Goal: Book appointment/travel/reservation

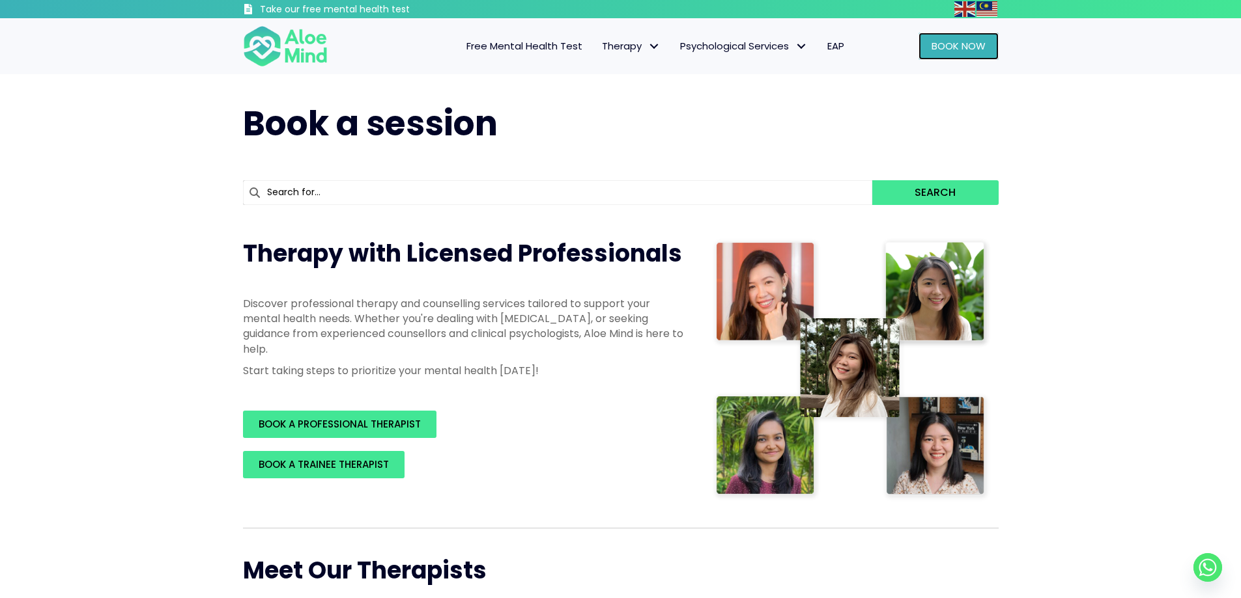
click at [944, 38] on link "Book Now" at bounding box center [958, 46] width 80 height 27
click at [970, 53] on span "Book Now" at bounding box center [958, 46] width 54 height 14
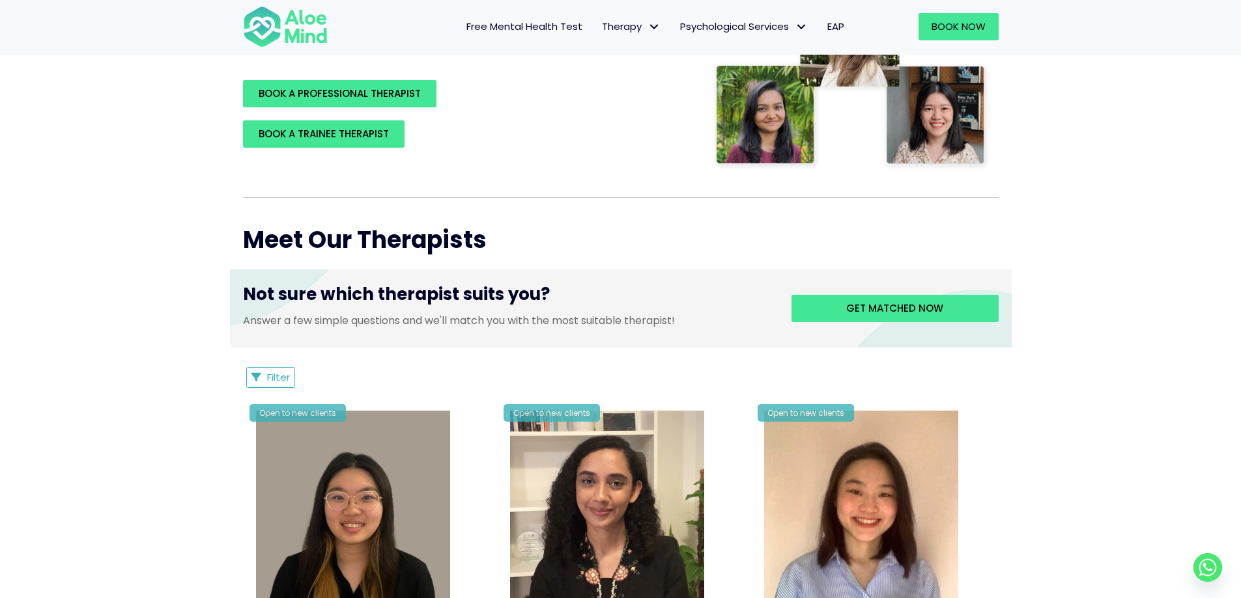
scroll to position [195, 0]
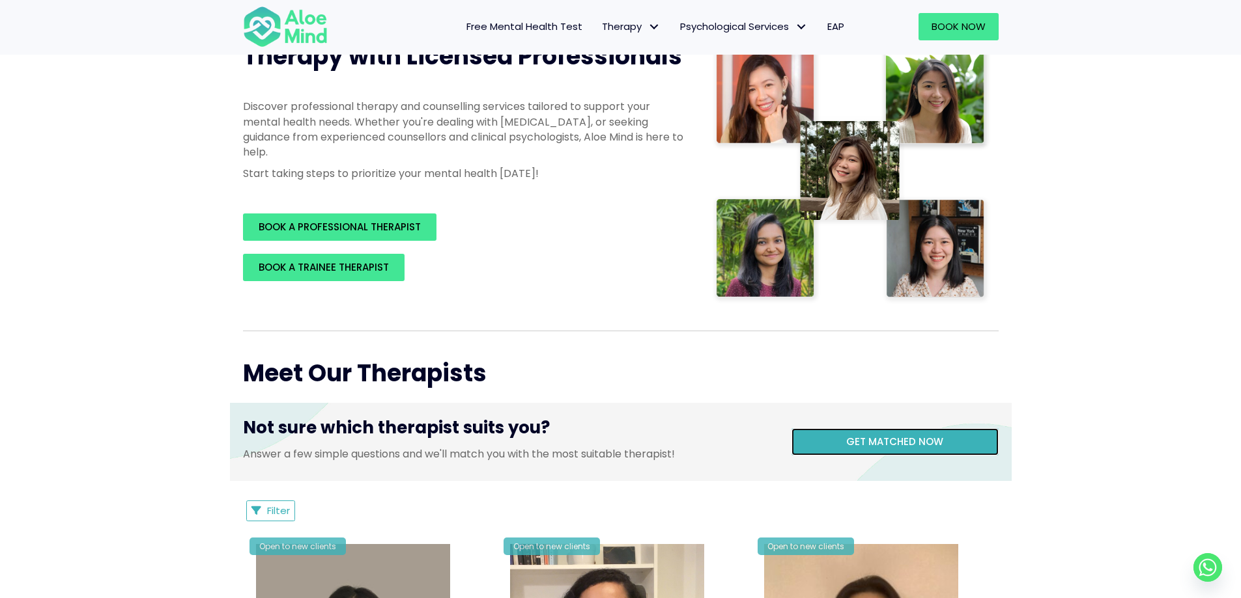
click at [914, 440] on span "Get matched now" at bounding box center [894, 442] width 97 height 14
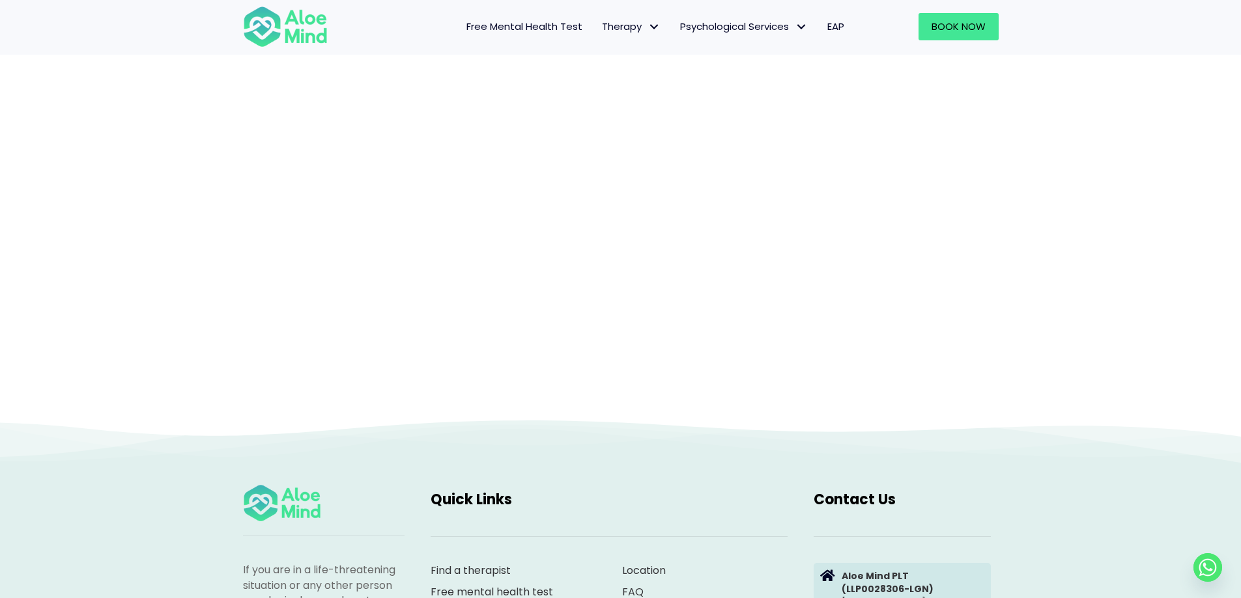
scroll to position [134, 0]
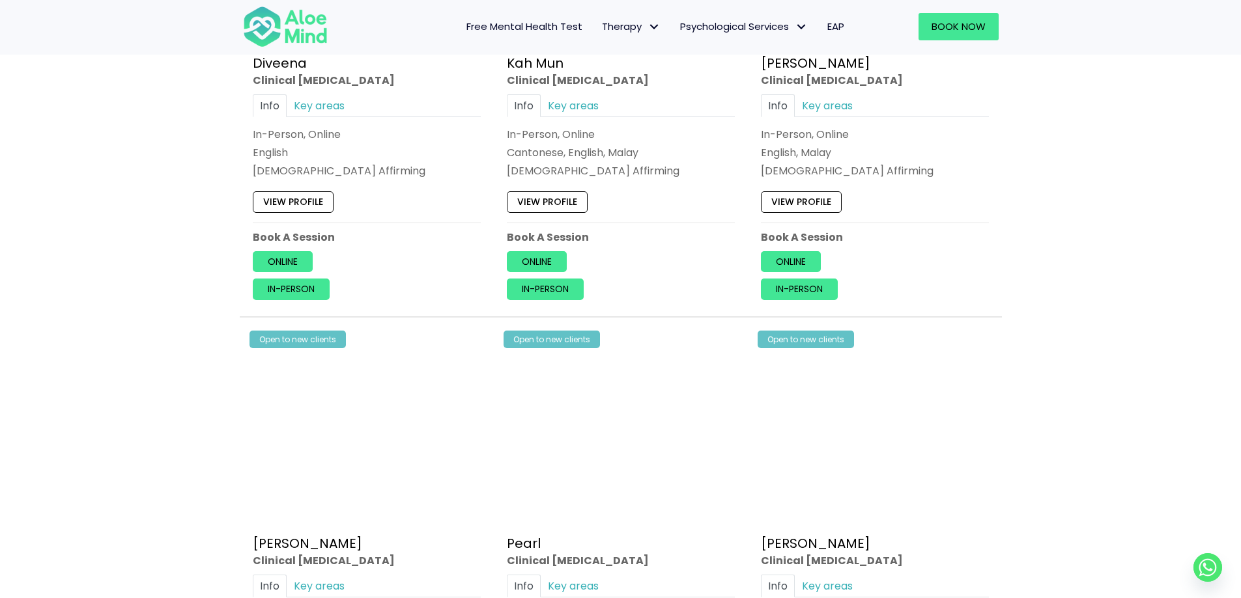
scroll to position [1042, 0]
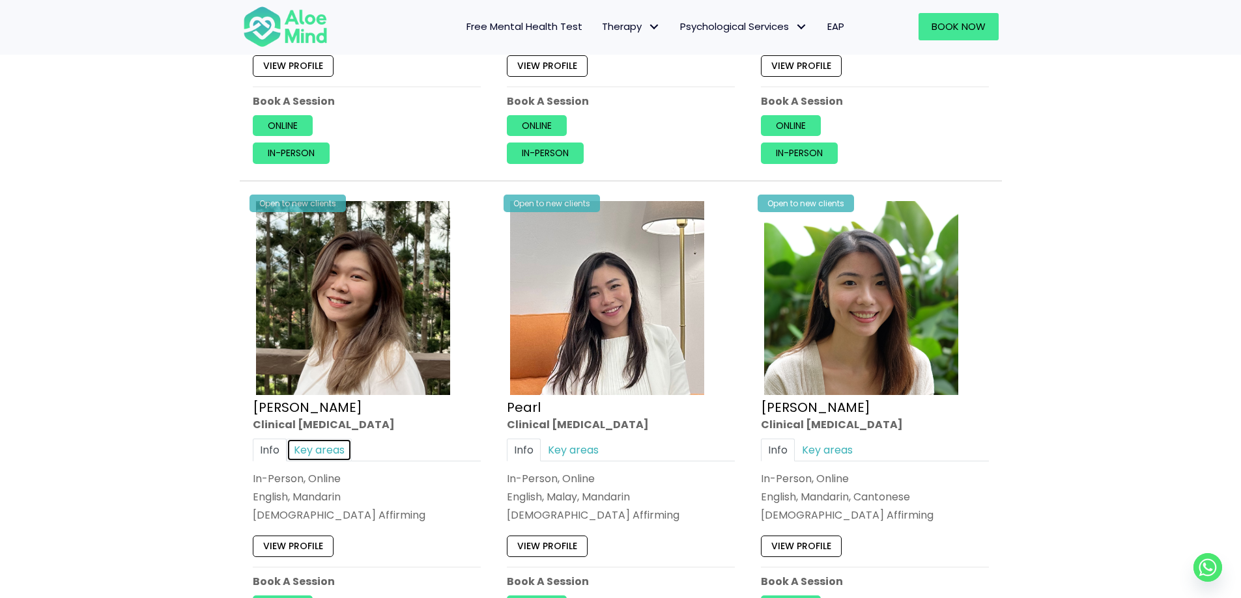
click at [311, 452] on link "Key areas" at bounding box center [319, 450] width 65 height 23
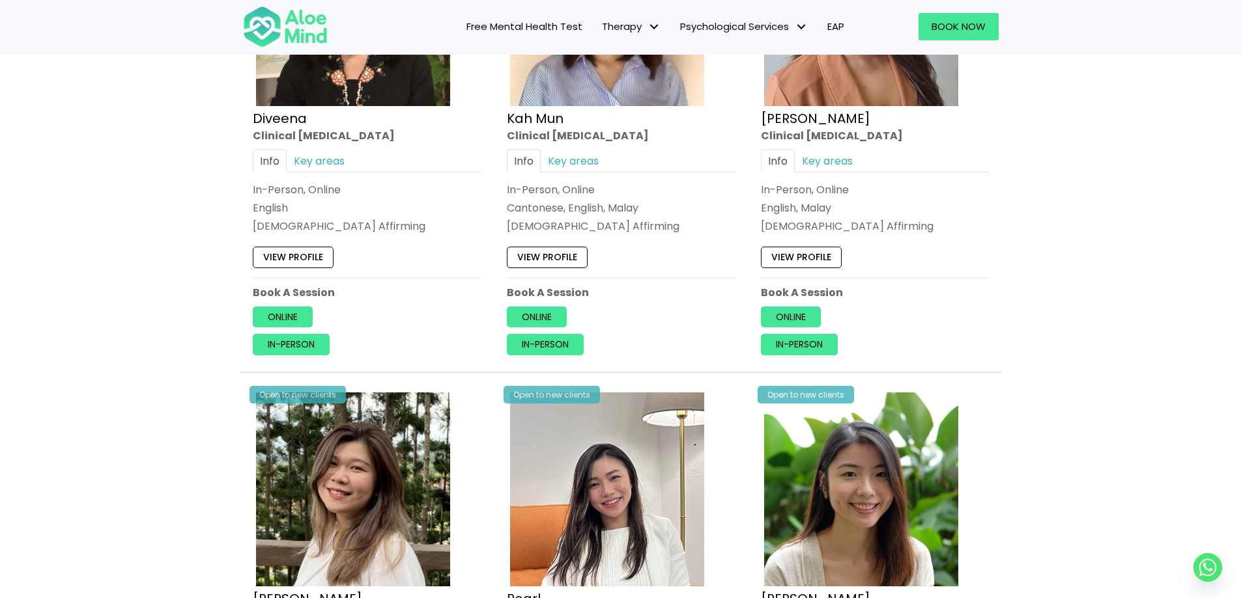
scroll to position [847, 0]
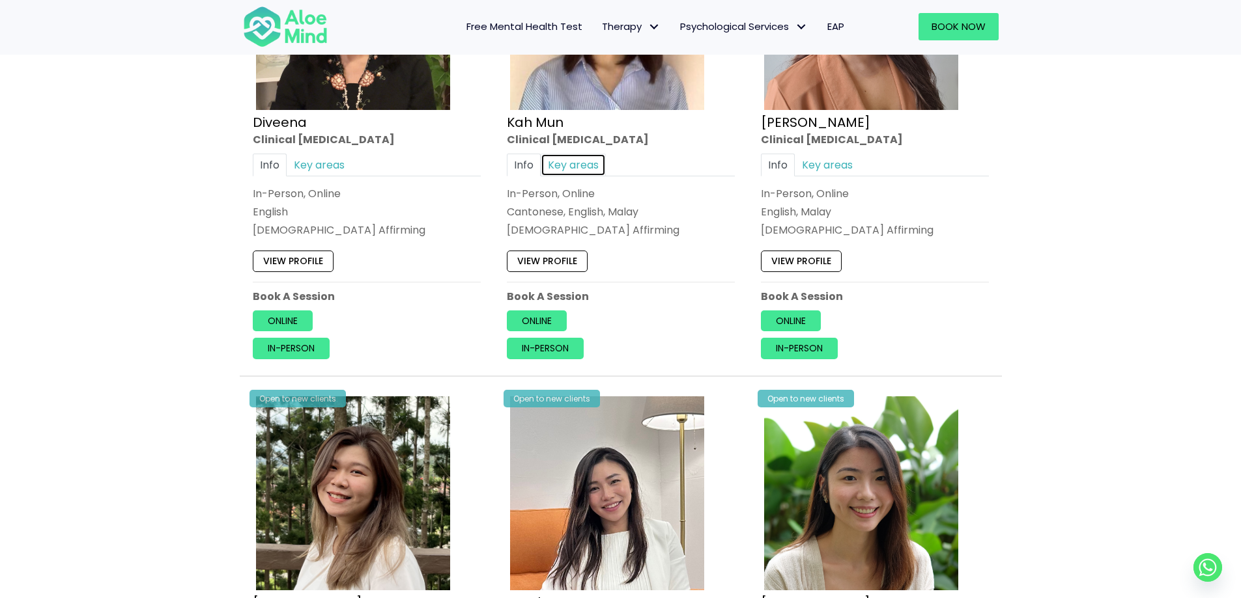
click at [576, 170] on link "Key areas" at bounding box center [573, 165] width 65 height 23
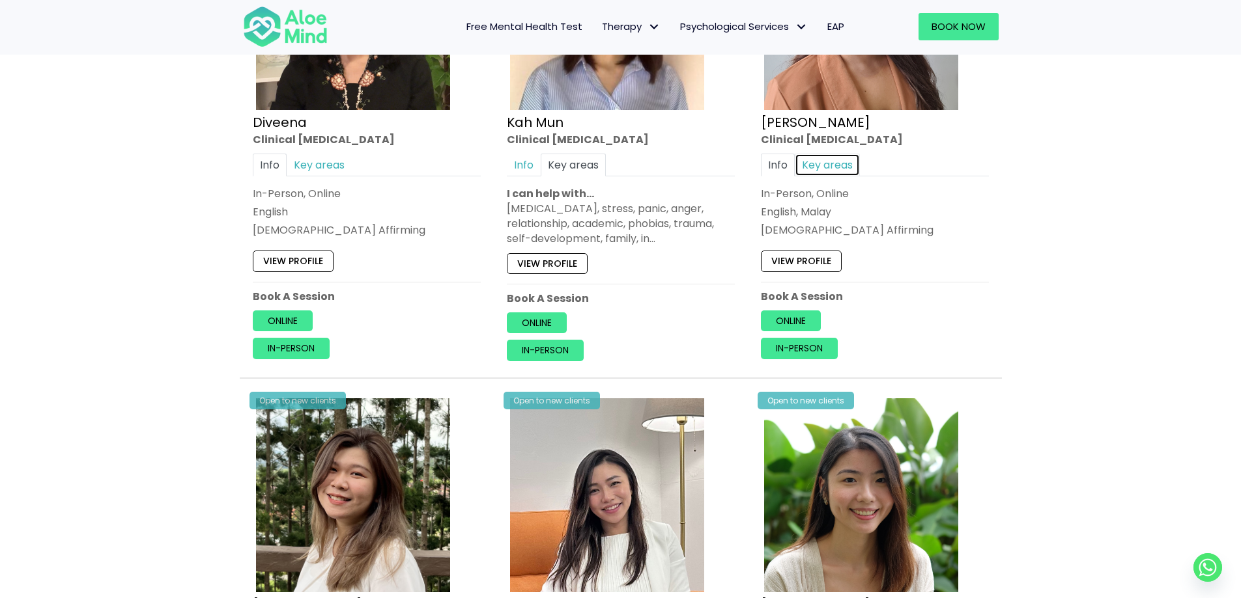
click at [841, 167] on link "Key areas" at bounding box center [827, 165] width 65 height 23
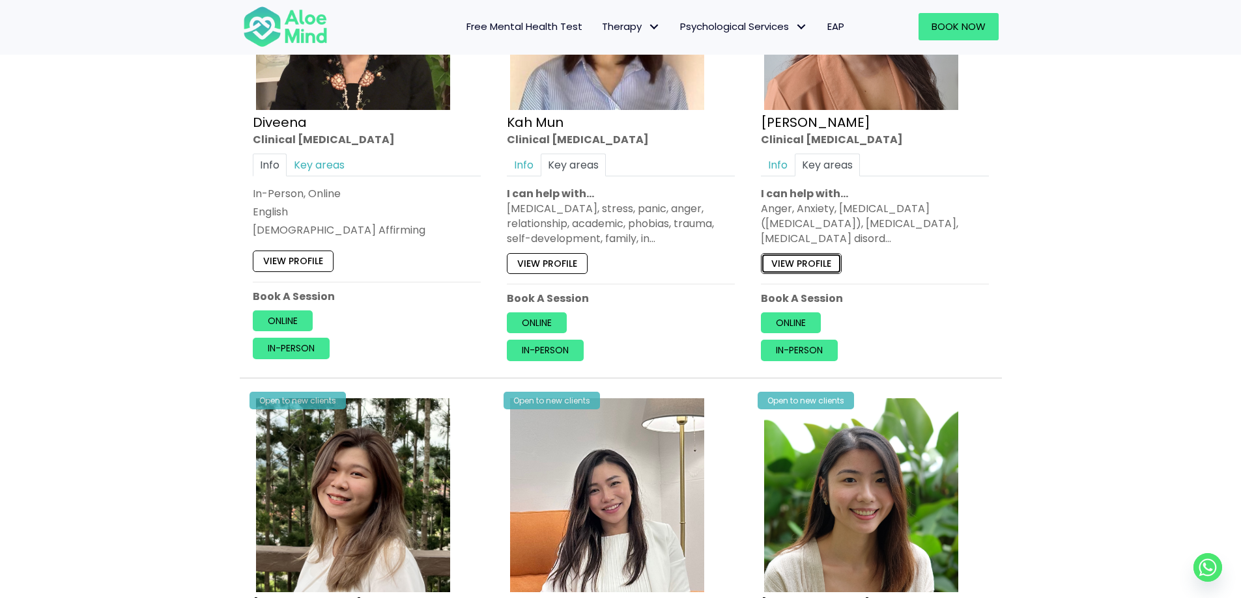
click at [815, 257] on link "View profile" at bounding box center [801, 263] width 81 height 21
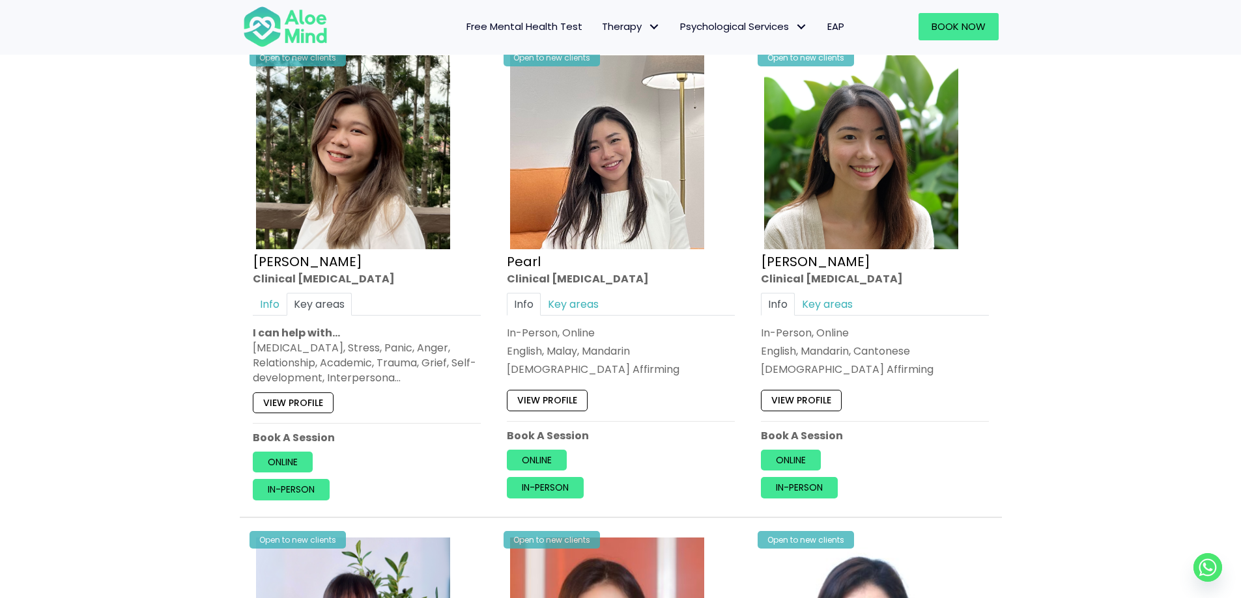
scroll to position [1237, 0]
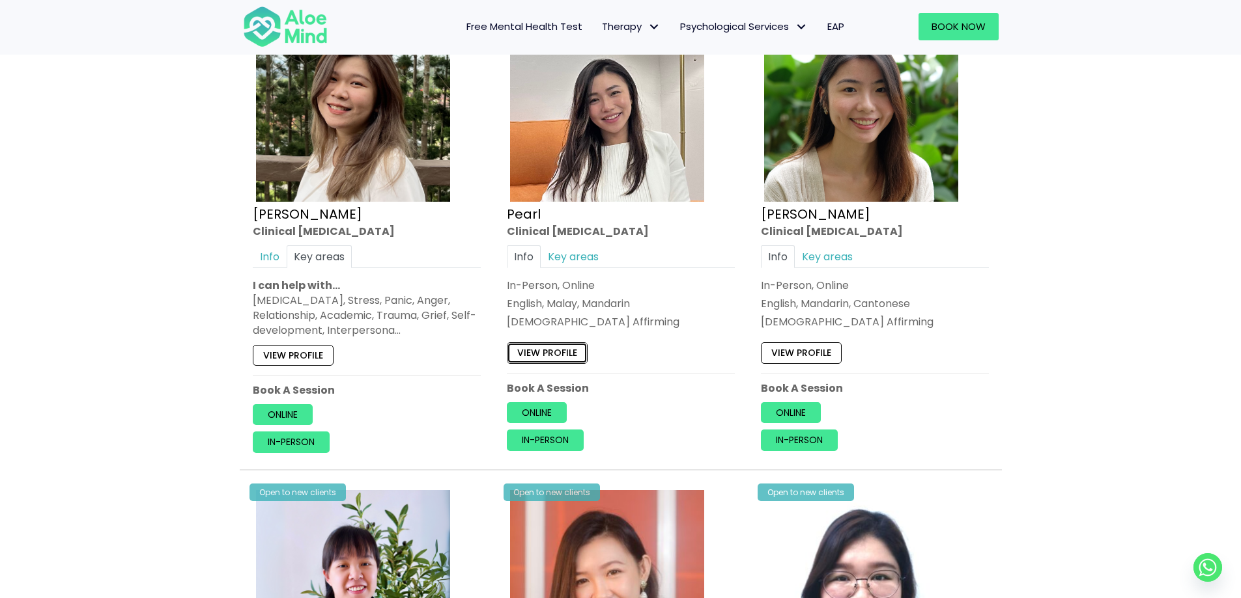
click at [578, 351] on link "View profile" at bounding box center [547, 353] width 81 height 21
click at [576, 260] on link "Key areas" at bounding box center [573, 257] width 65 height 23
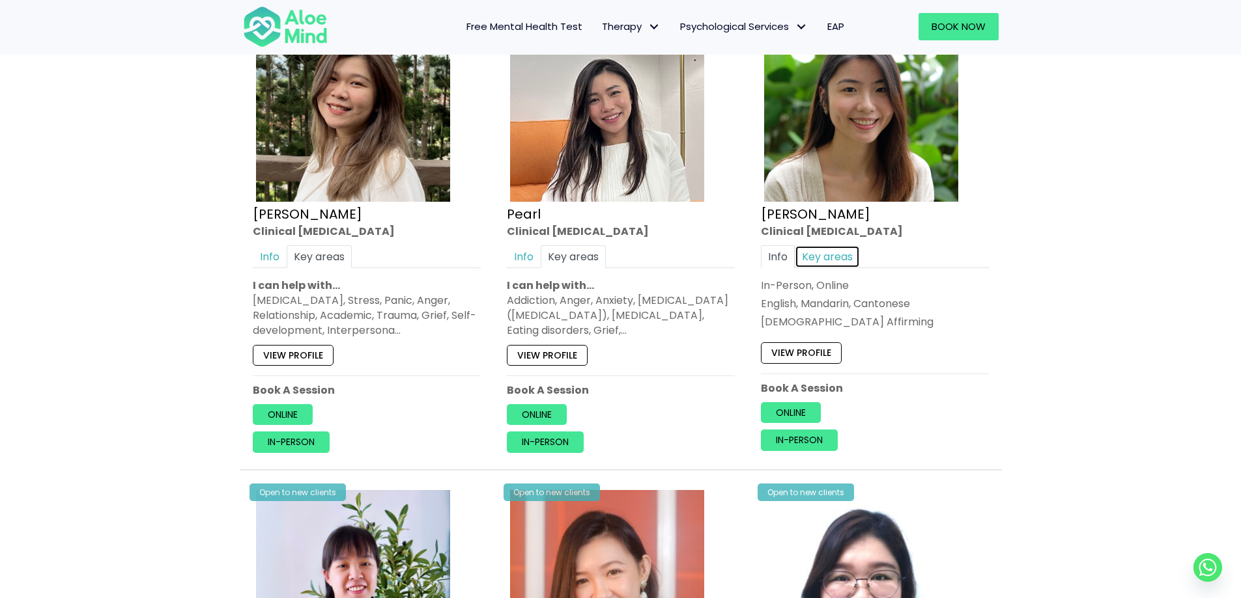
click at [841, 262] on link "Key areas" at bounding box center [827, 257] width 65 height 23
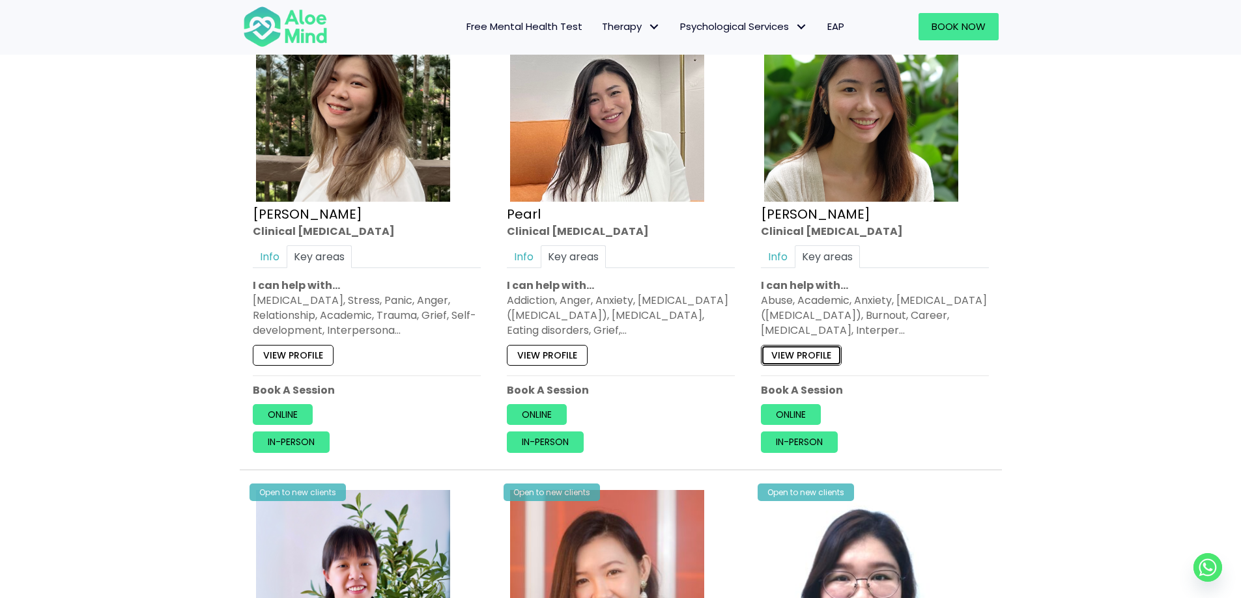
click at [821, 354] on link "View profile" at bounding box center [801, 355] width 81 height 21
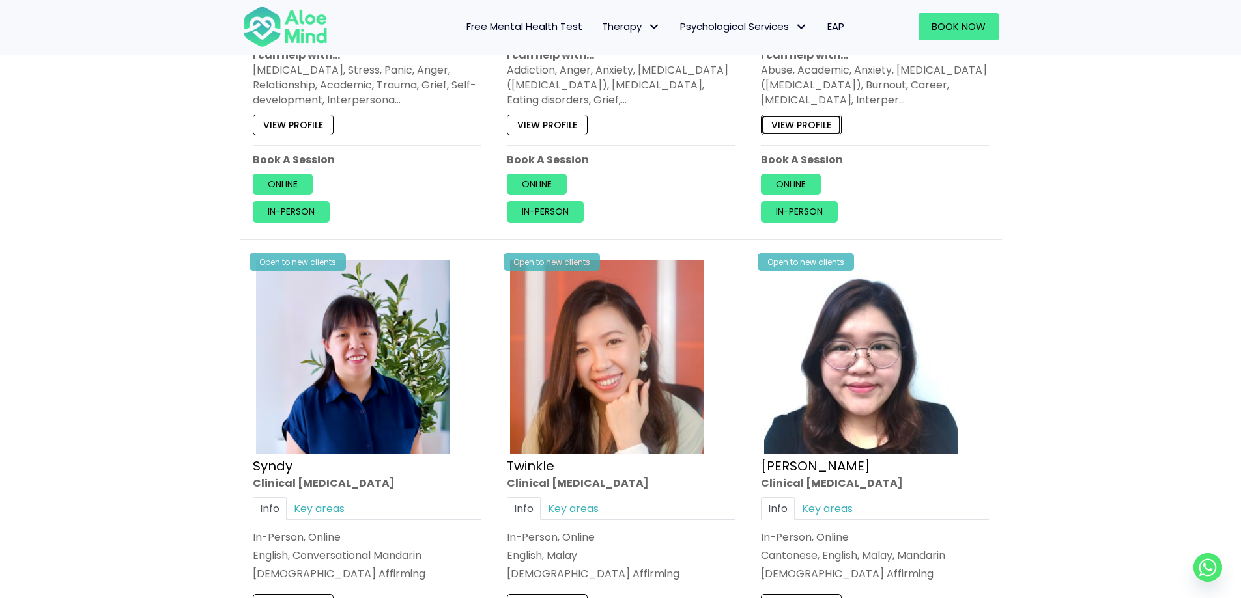
scroll to position [1628, 0]
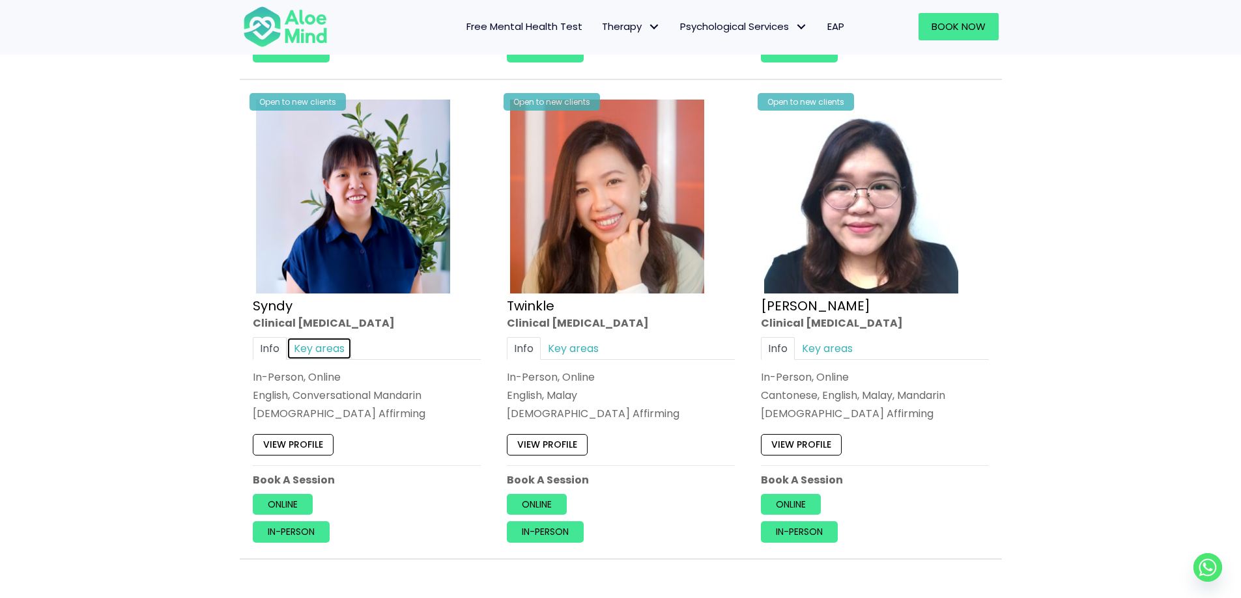
click at [333, 348] on link "Key areas" at bounding box center [319, 348] width 65 height 23
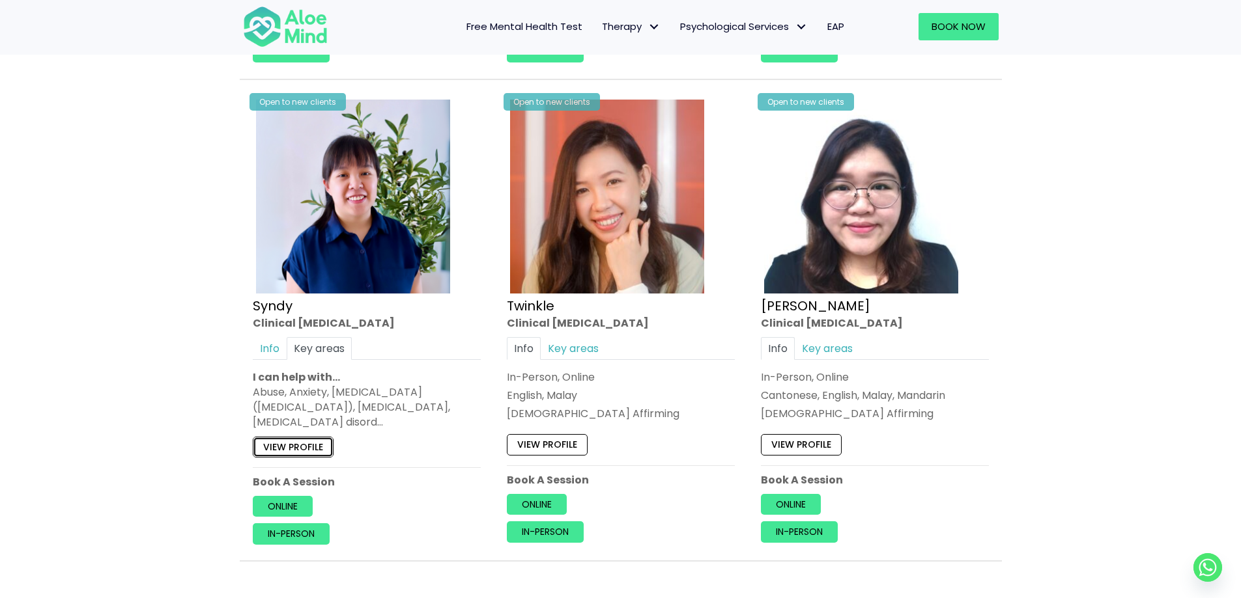
click at [300, 444] on link "View profile" at bounding box center [293, 446] width 81 height 21
click at [982, 26] on span "Book Now" at bounding box center [958, 27] width 54 height 14
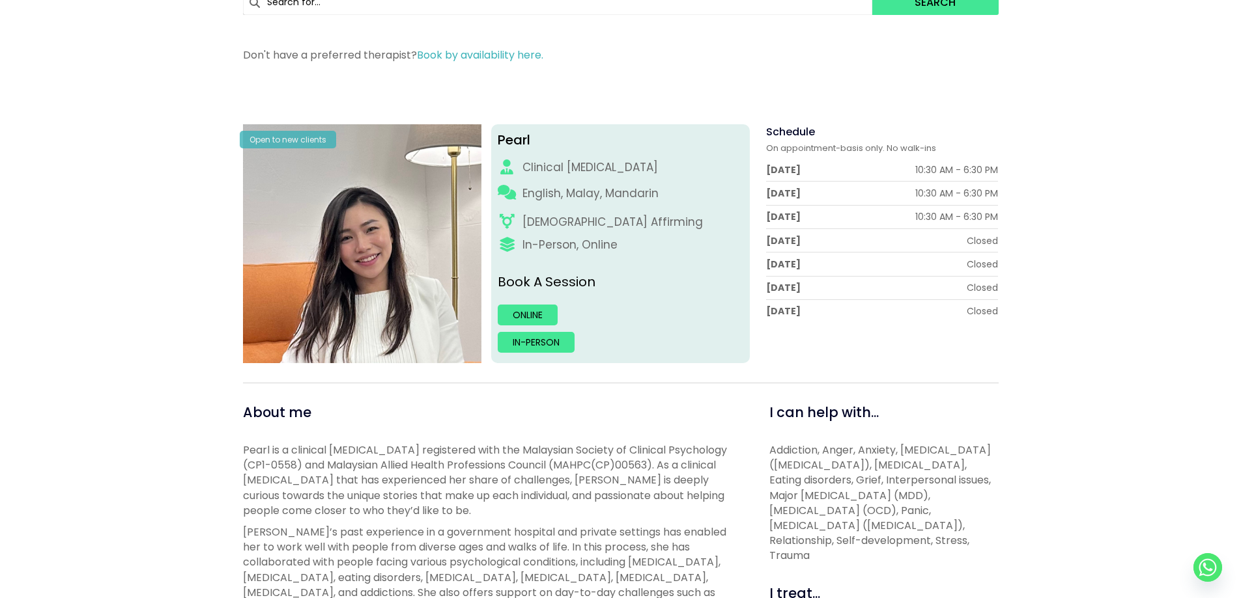
scroll to position [195, 0]
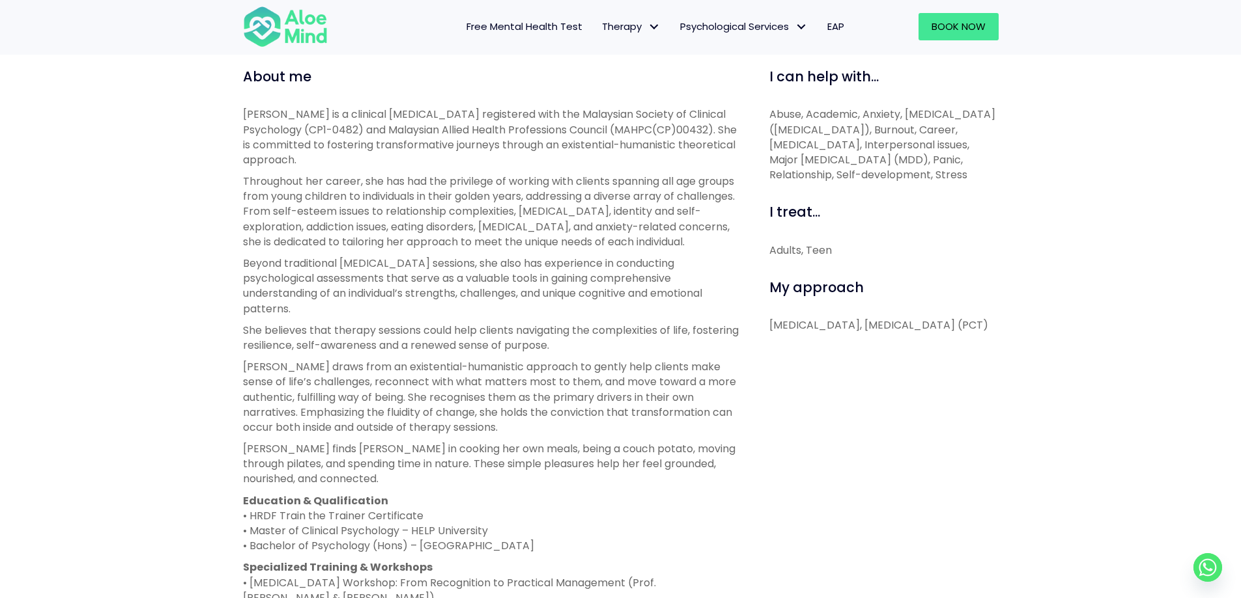
scroll to position [456, 0]
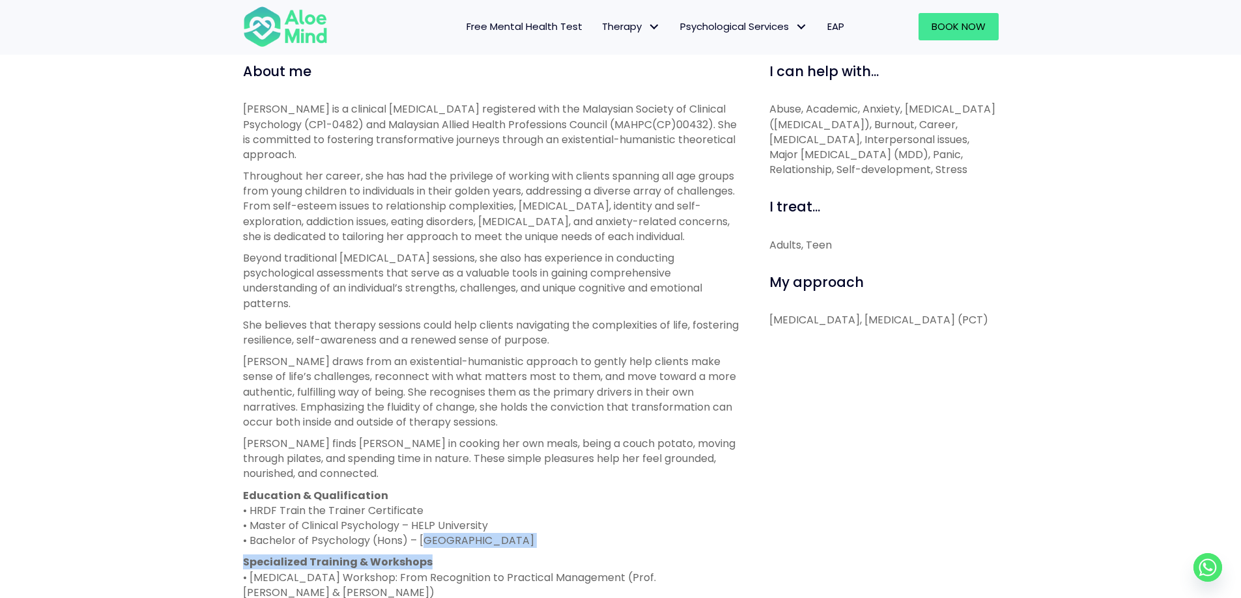
drag, startPoint x: 424, startPoint y: 557, endPoint x: 528, endPoint y: 565, distance: 104.5
click at [528, 565] on div "Peggy is a clinical psychologist registered with the Malaysian Society of Clini…" at bounding box center [491, 395] width 497 height 587
click at [520, 549] on p "Education & Qualification • HRDF Train the Trainer Certificate • Master of Clin…" at bounding box center [491, 518] width 497 height 61
drag, startPoint x: 523, startPoint y: 555, endPoint x: 422, endPoint y: 557, distance: 101.0
click at [422, 549] on p "Education & Qualification • HRDF Train the Trainer Certificate • Master of Clin…" at bounding box center [491, 518] width 497 height 61
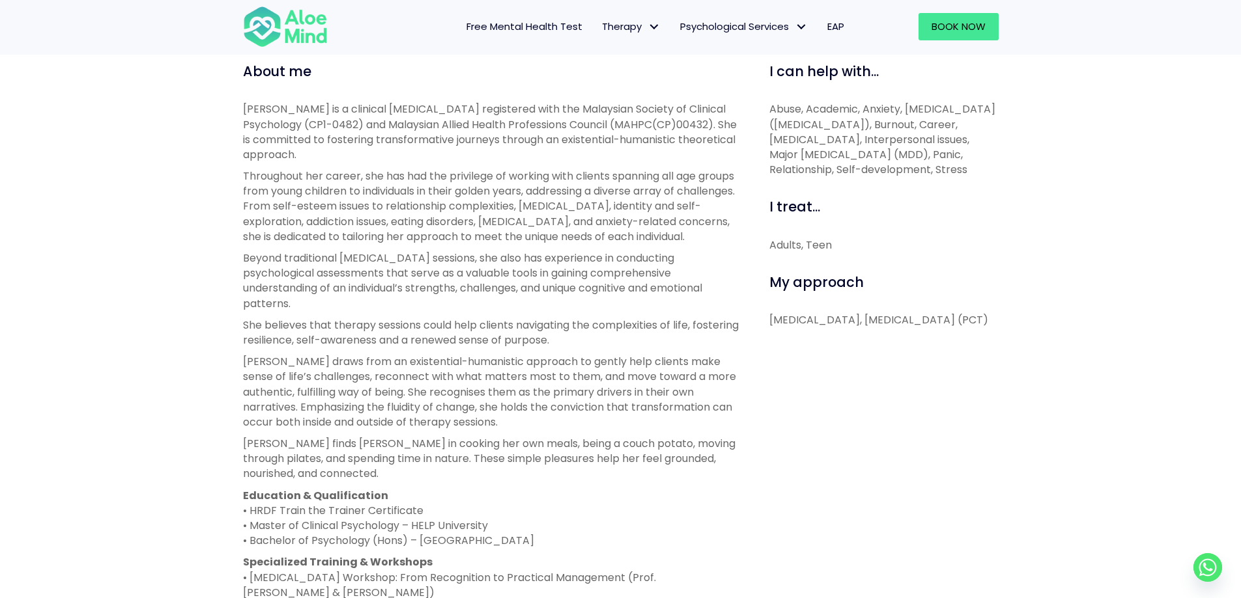
copy p "University of Otago"
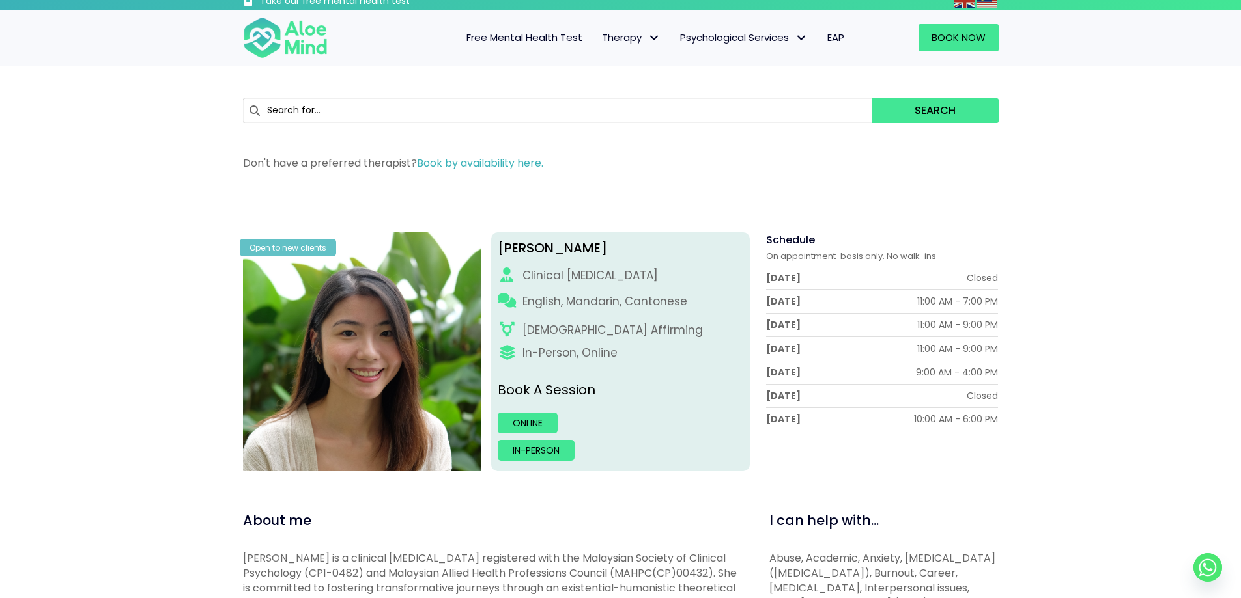
scroll to position [0, 0]
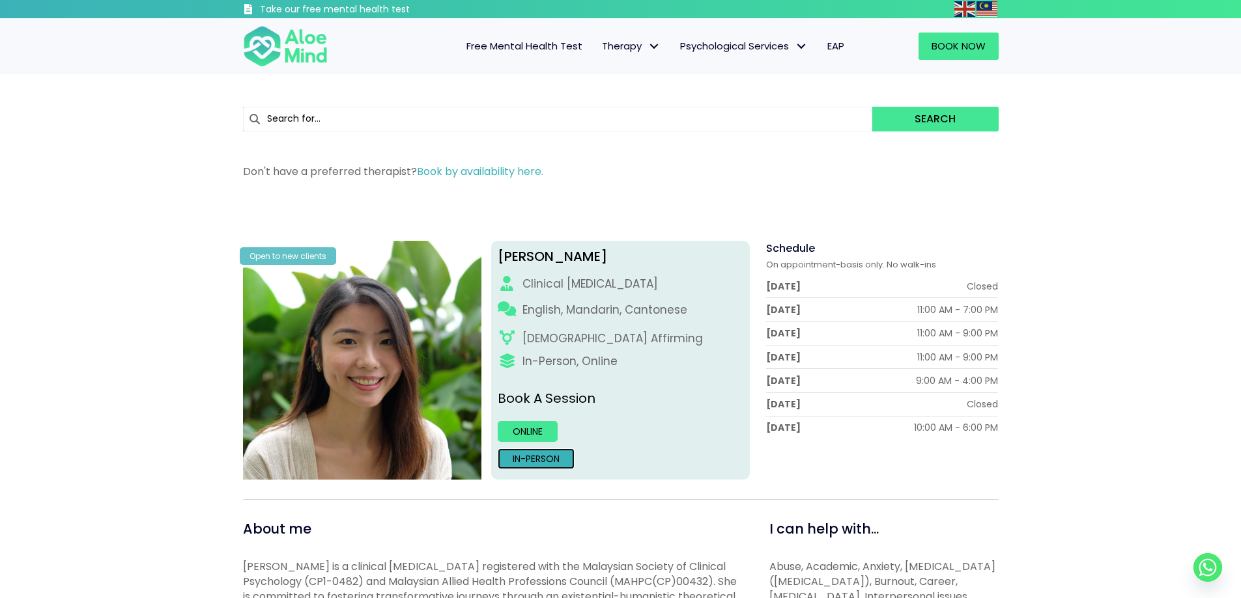
click at [537, 453] on link "In-person" at bounding box center [536, 459] width 77 height 21
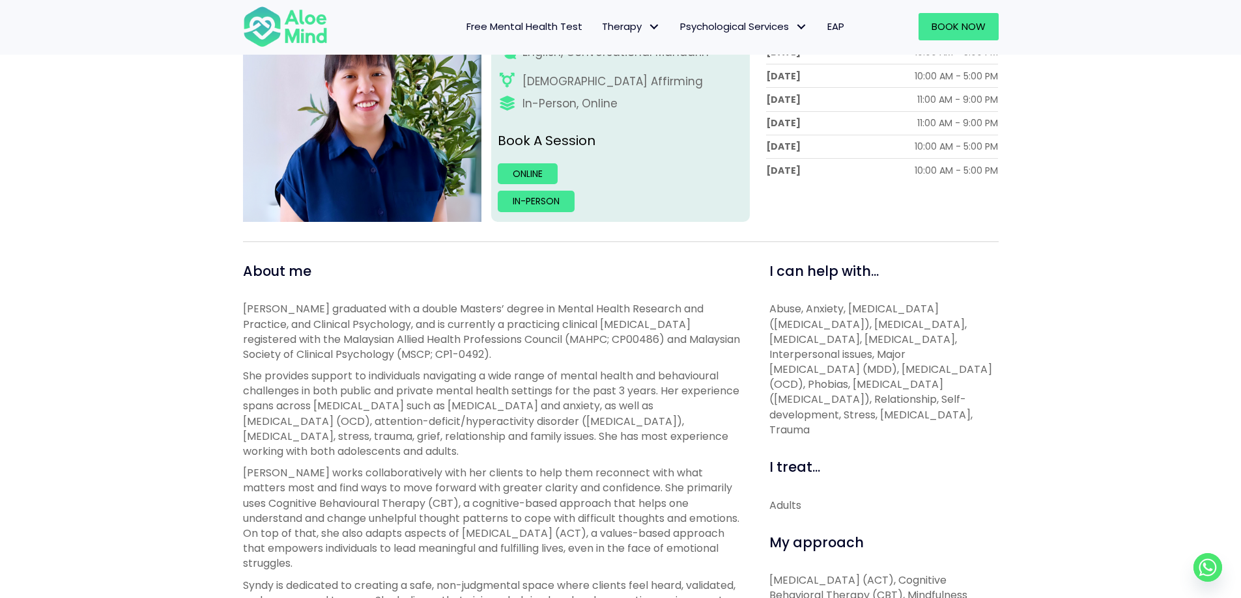
scroll to position [260, 0]
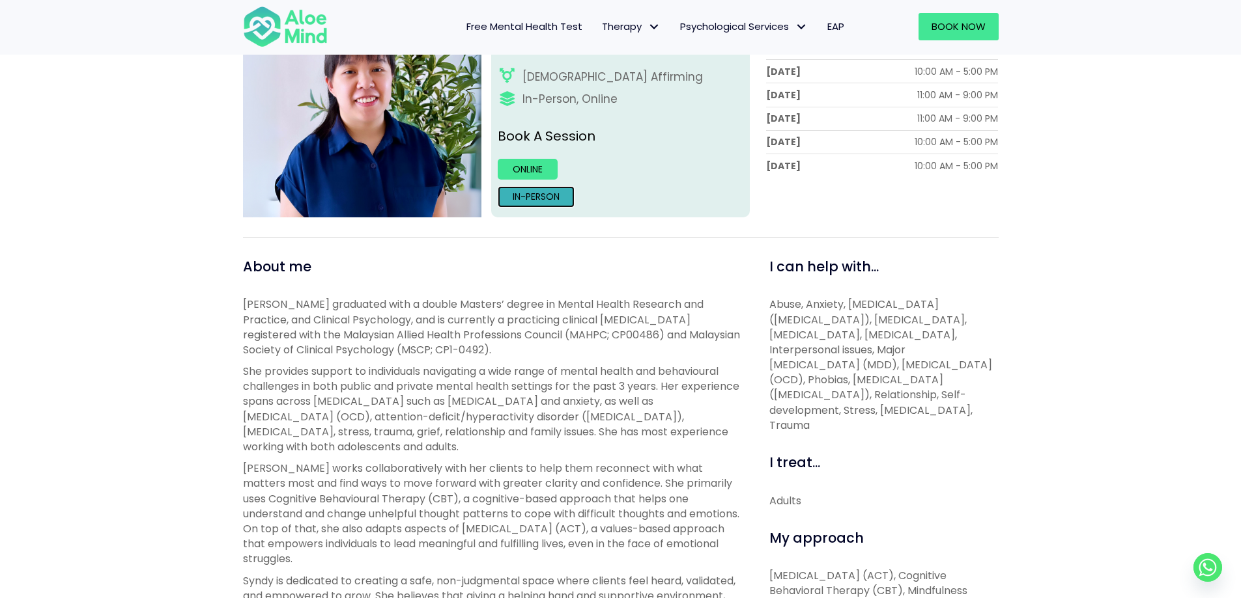
click at [538, 203] on link "In-person" at bounding box center [536, 196] width 77 height 21
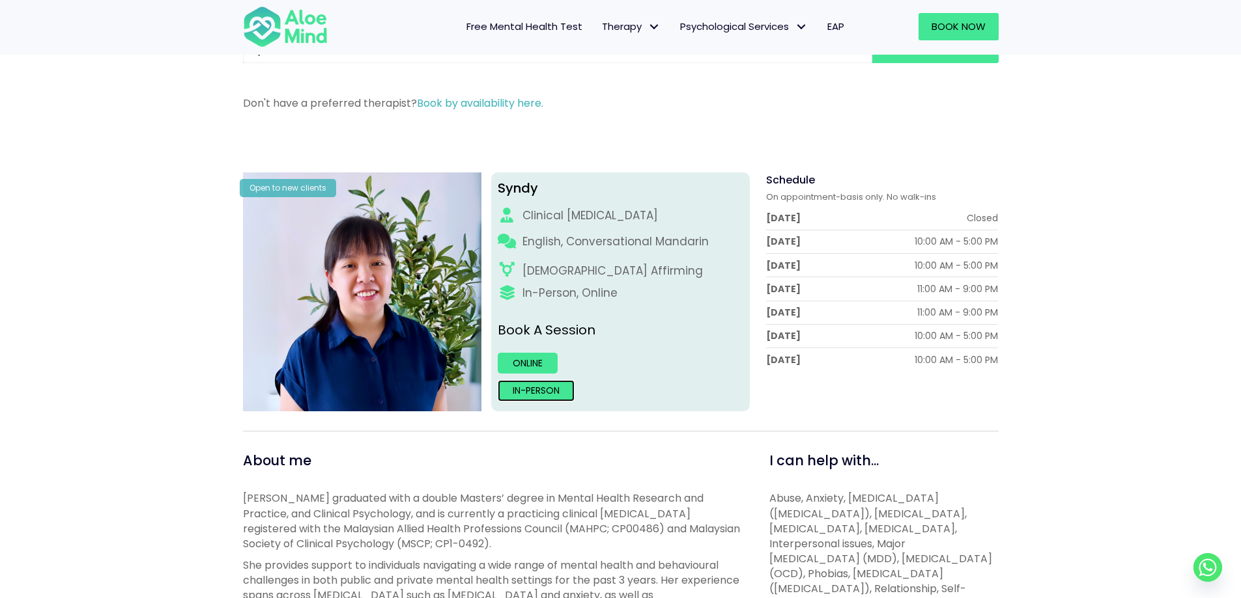
scroll to position [65, 0]
